Goal: Information Seeking & Learning: Learn about a topic

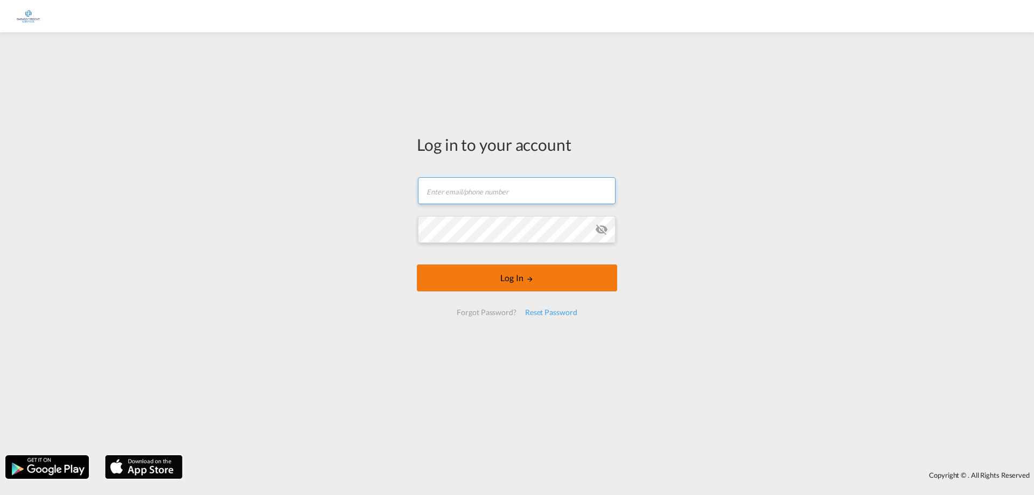
type input "[PERSON_NAME][EMAIL_ADDRESS][DOMAIN_NAME]"
click at [526, 287] on button "Log In" at bounding box center [517, 277] width 200 height 27
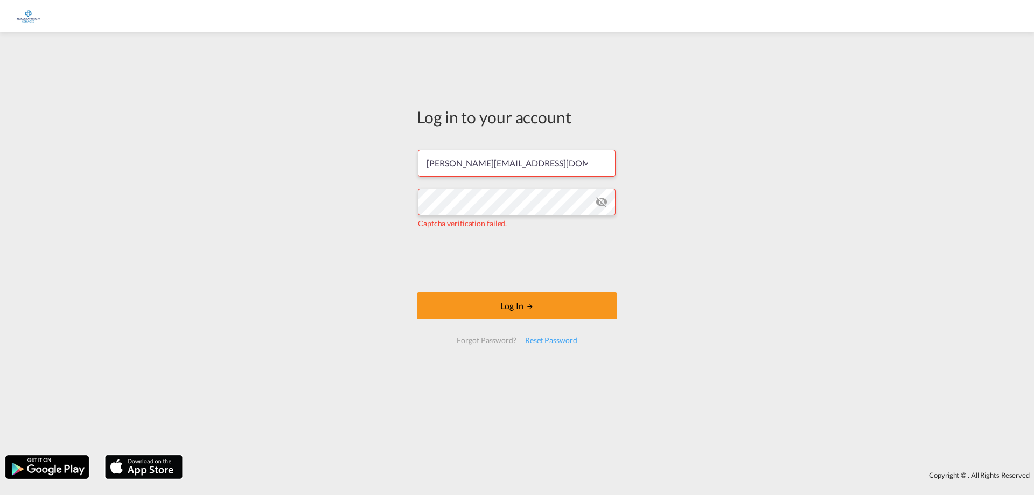
click at [600, 203] on md-icon "icon-eye-off" at bounding box center [601, 202] width 13 height 13
click at [532, 306] on md-icon "LOGIN" at bounding box center [530, 307] width 8 height 8
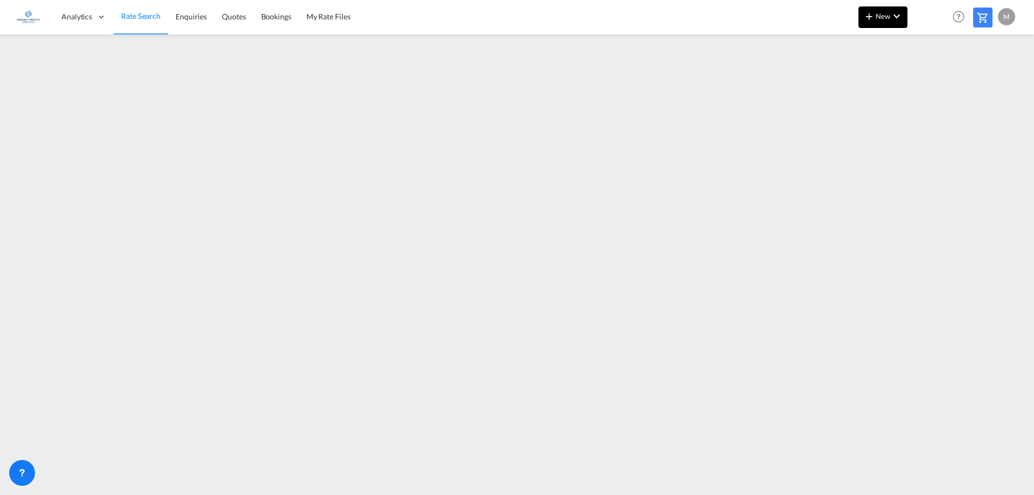
click at [885, 20] on span "New" at bounding box center [883, 16] width 40 height 9
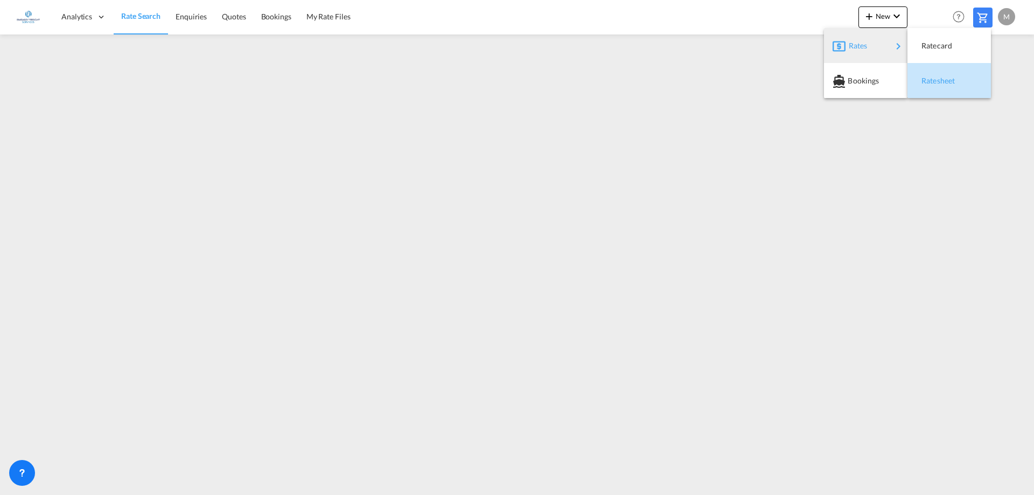
click at [934, 82] on span "Ratesheet" at bounding box center [928, 81] width 12 height 22
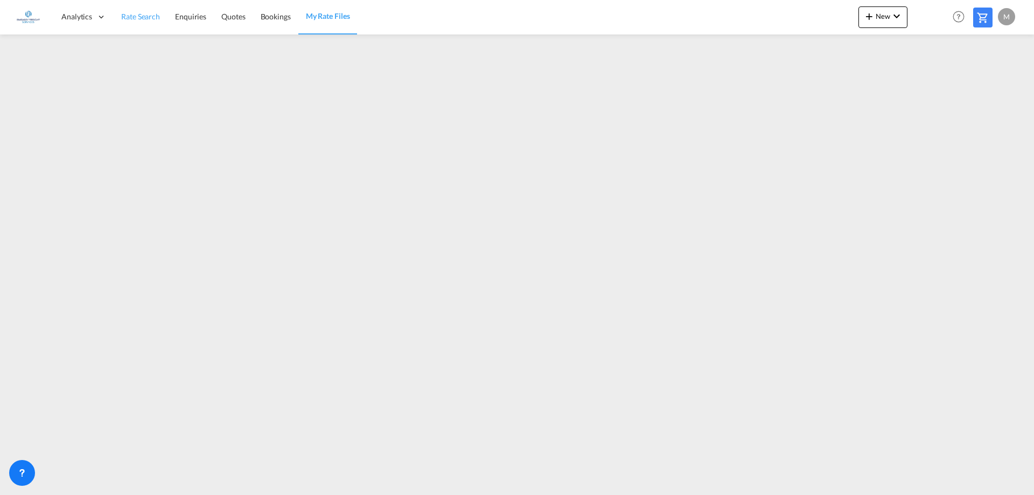
click at [133, 17] on span "Rate Search" at bounding box center [140, 16] width 39 height 9
click at [134, 15] on span "Rate Search" at bounding box center [140, 15] width 39 height 9
click at [139, 19] on span "Rate Search" at bounding box center [140, 15] width 39 height 9
